Goal: Task Accomplishment & Management: Manage account settings

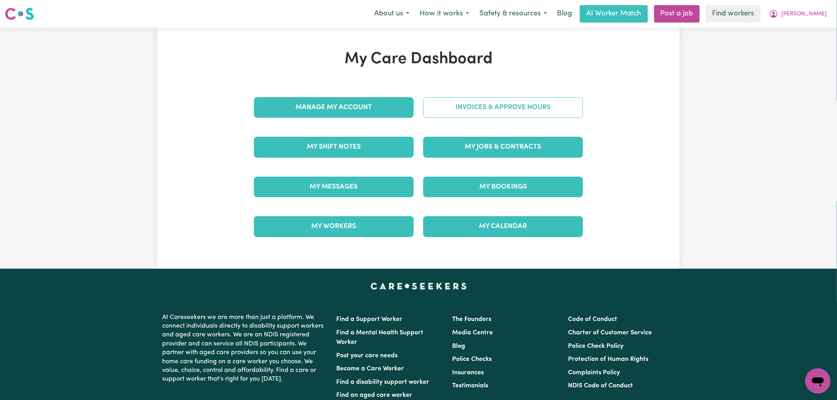
click at [503, 117] on div "Invoices & Approve Hours" at bounding box center [502, 108] width 169 height 40
click at [507, 113] on link "Invoices & Approve Hours" at bounding box center [503, 107] width 160 height 21
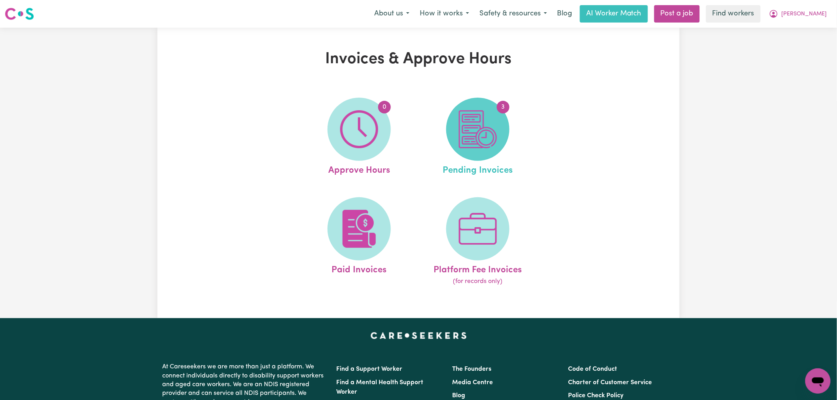
click at [467, 134] on img at bounding box center [478, 129] width 38 height 38
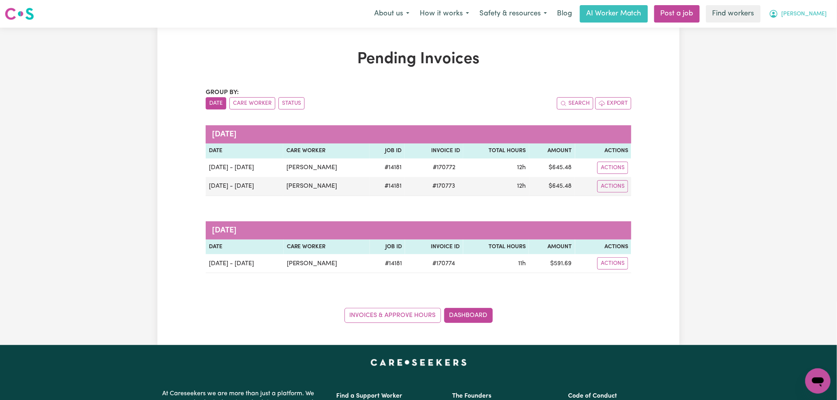
click at [811, 13] on span "[PERSON_NAME]" at bounding box center [803, 14] width 45 height 9
click at [810, 26] on link "My Dashboard" at bounding box center [800, 30] width 62 height 15
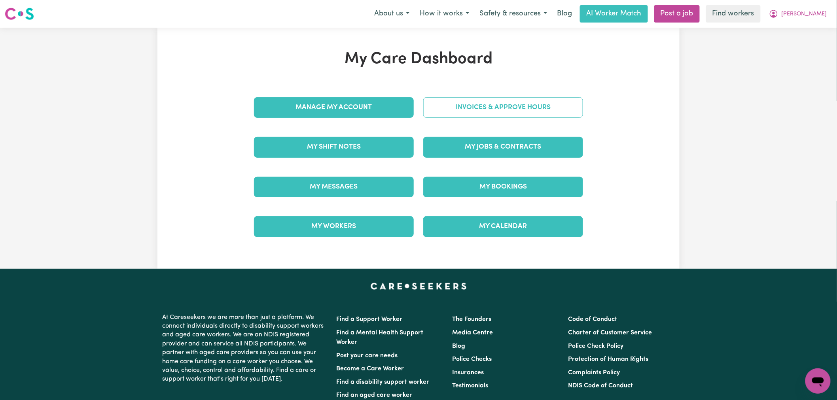
click at [495, 115] on link "Invoices & Approve Hours" at bounding box center [503, 107] width 160 height 21
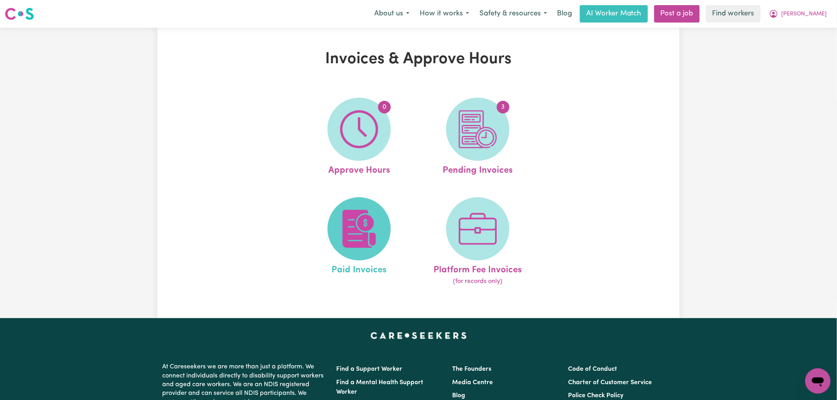
click at [369, 224] on img at bounding box center [359, 229] width 38 height 38
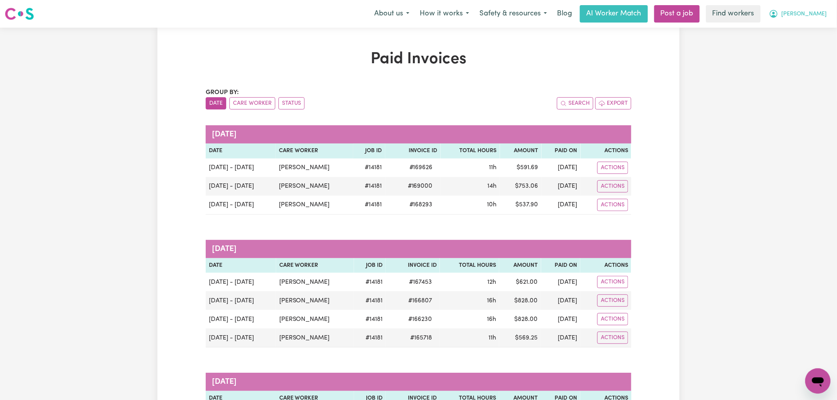
click at [817, 17] on span "[PERSON_NAME]" at bounding box center [803, 14] width 45 height 9
click at [815, 26] on link "My Dashboard" at bounding box center [800, 30] width 62 height 15
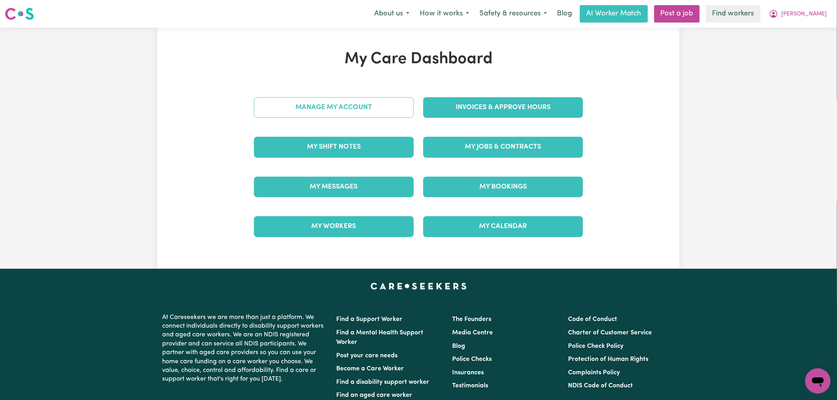
click at [303, 109] on link "Manage My Account" at bounding box center [334, 107] width 160 height 21
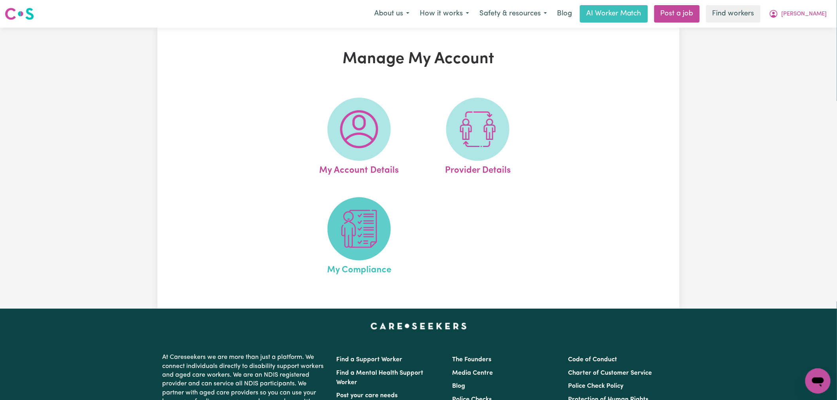
click at [361, 244] on img at bounding box center [359, 229] width 38 height 38
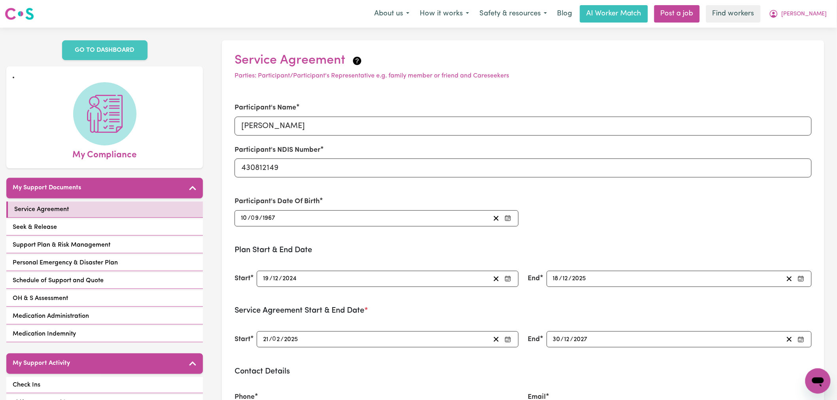
scroll to position [132, 0]
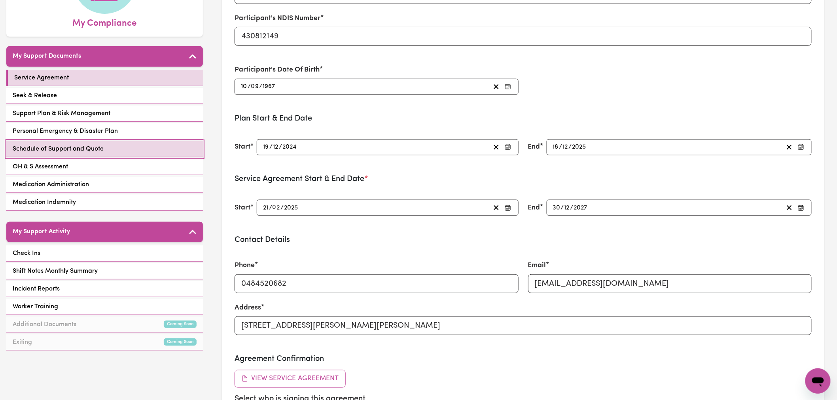
click at [131, 148] on link "Schedule of Support and Quote" at bounding box center [104, 149] width 197 height 16
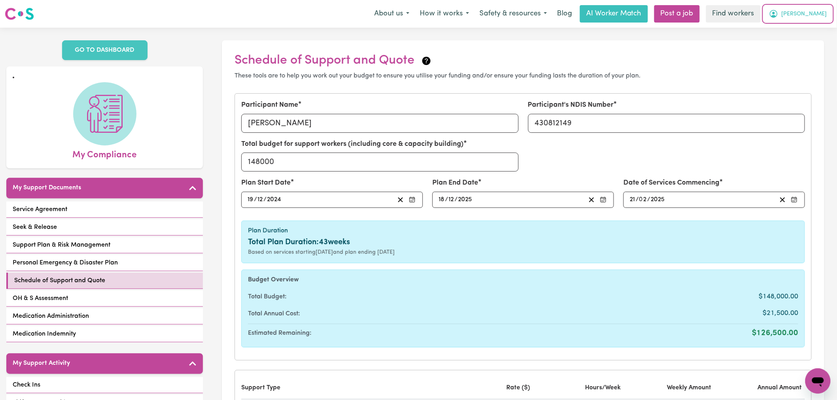
click at [813, 12] on span "[PERSON_NAME]" at bounding box center [803, 14] width 45 height 9
click at [804, 45] on link "Logout" at bounding box center [800, 45] width 62 height 15
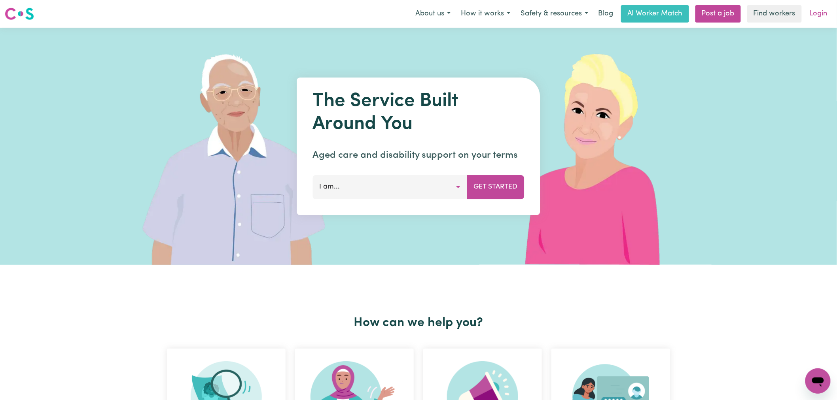
click at [818, 11] on link "Login" at bounding box center [818, 13] width 27 height 17
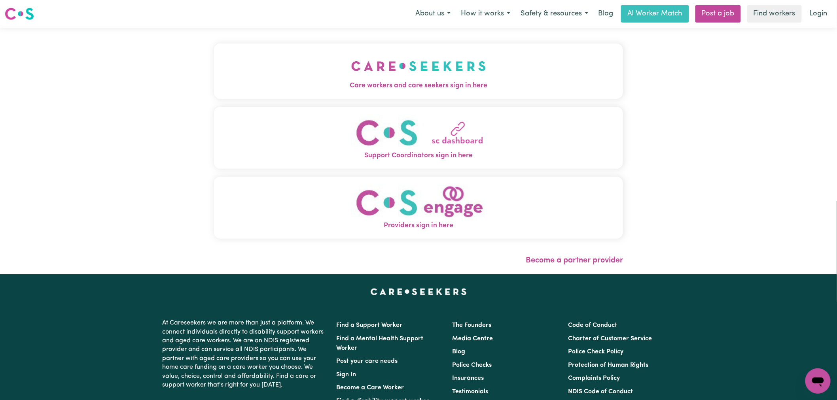
drag, startPoint x: 373, startPoint y: 67, endPoint x: 376, endPoint y: 64, distance: 4.2
click at [373, 67] on img "Care workers and care seekers sign in here" at bounding box center [418, 65] width 135 height 29
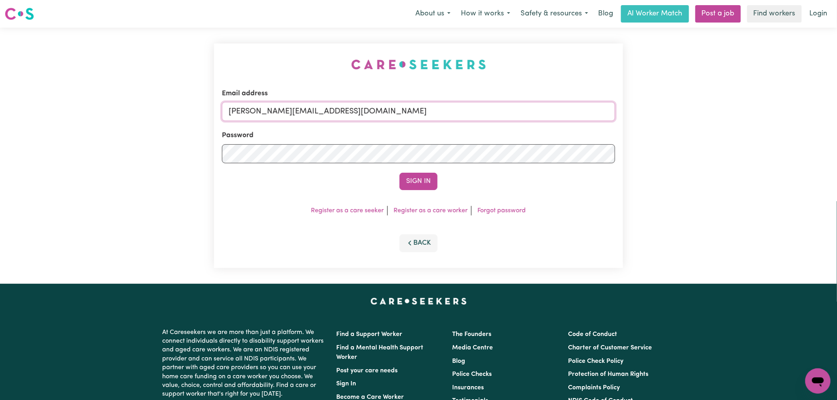
click at [377, 112] on input "[PERSON_NAME][EMAIL_ADDRESS][DOMAIN_NAME]" at bounding box center [418, 111] width 393 height 19
drag, startPoint x: 324, startPoint y: 113, endPoint x: 275, endPoint y: 113, distance: 49.4
click at [267, 113] on input "[EMAIL_ADDRESS][DOMAIN_NAME]" at bounding box center [418, 111] width 393 height 19
type input "[EMAIL_ADDRESS][DOMAIN_NAME]"
click at [410, 184] on button "Sign In" at bounding box center [418, 181] width 38 height 17
